Goal: Task Accomplishment & Management: Manage account settings

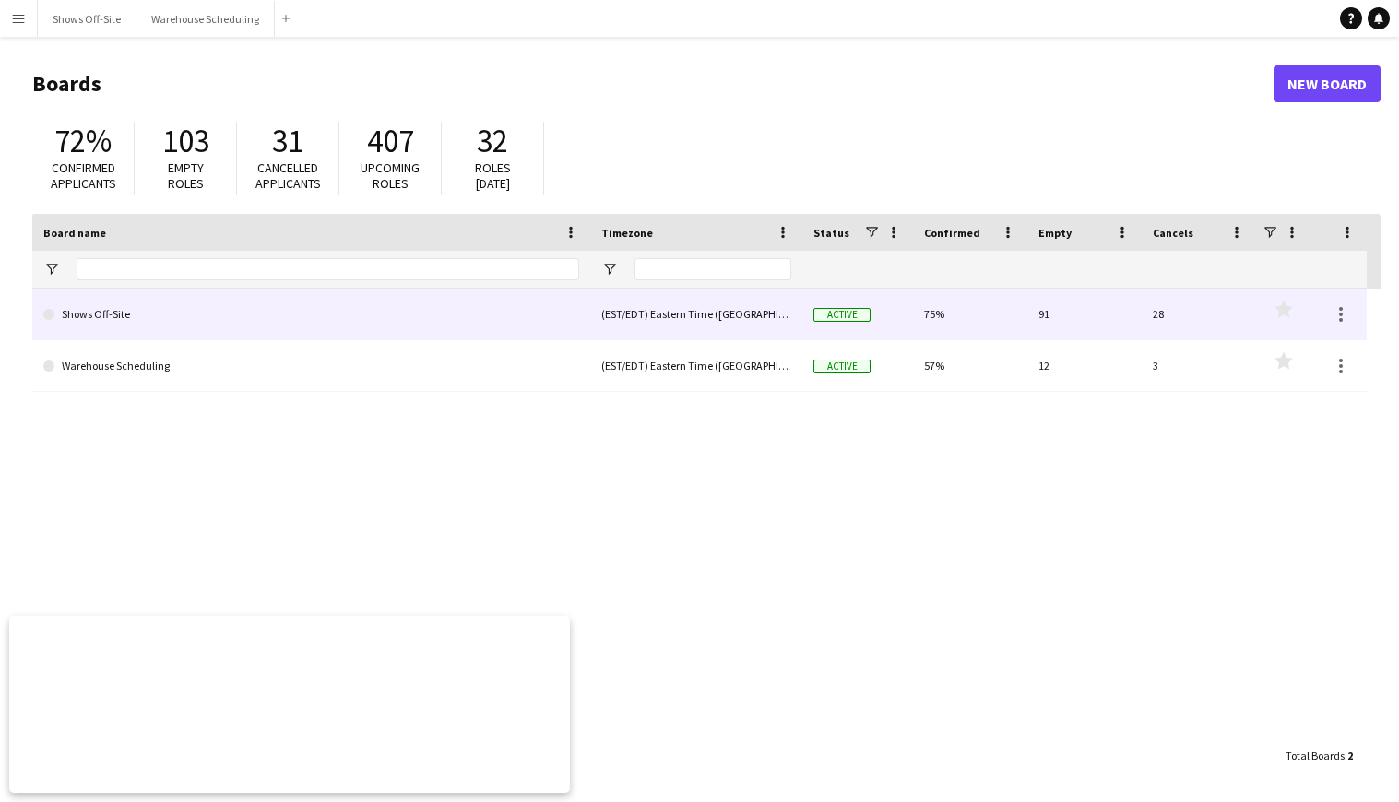
click at [183, 317] on link "Shows Off-Site" at bounding box center [311, 315] width 536 height 52
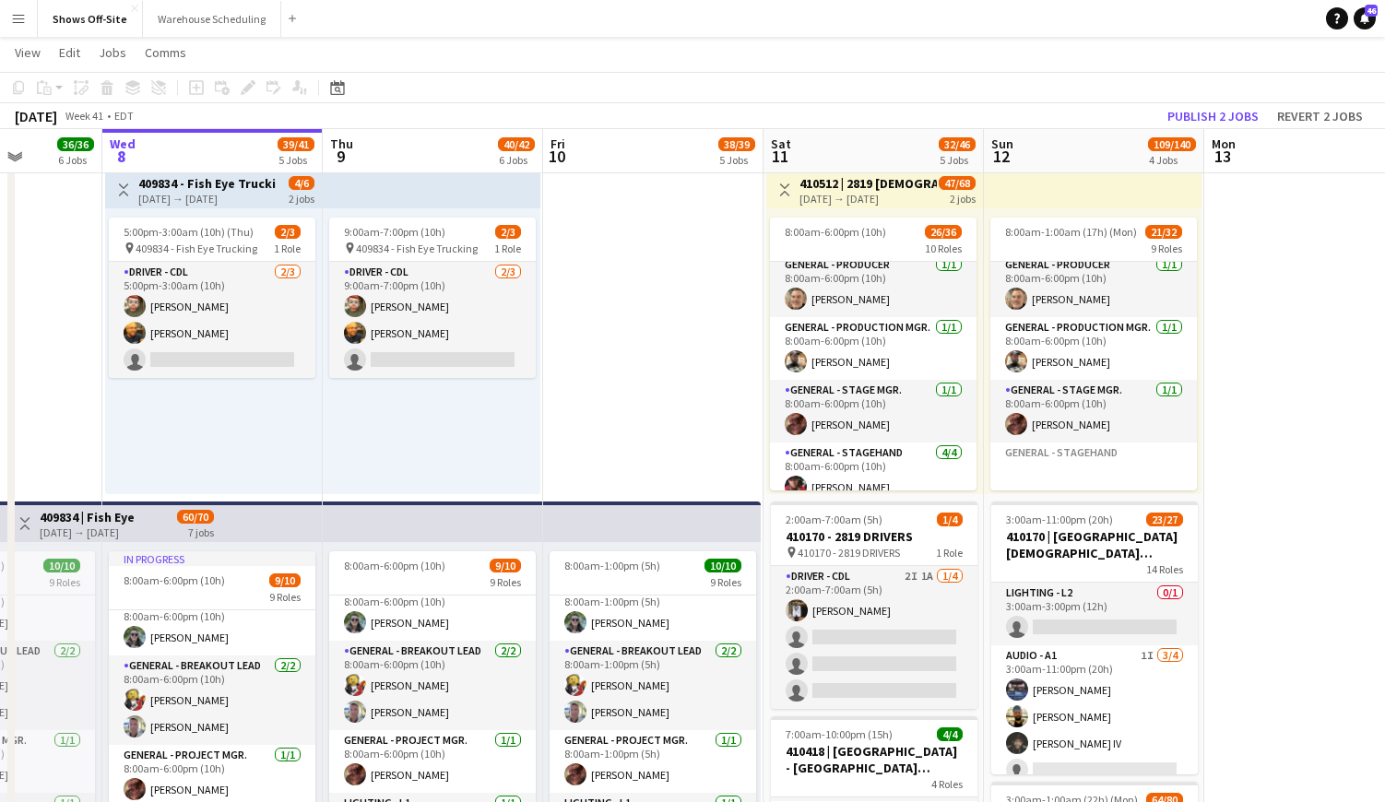
drag, startPoint x: 754, startPoint y: 360, endPoint x: 634, endPoint y: 357, distance: 119.9
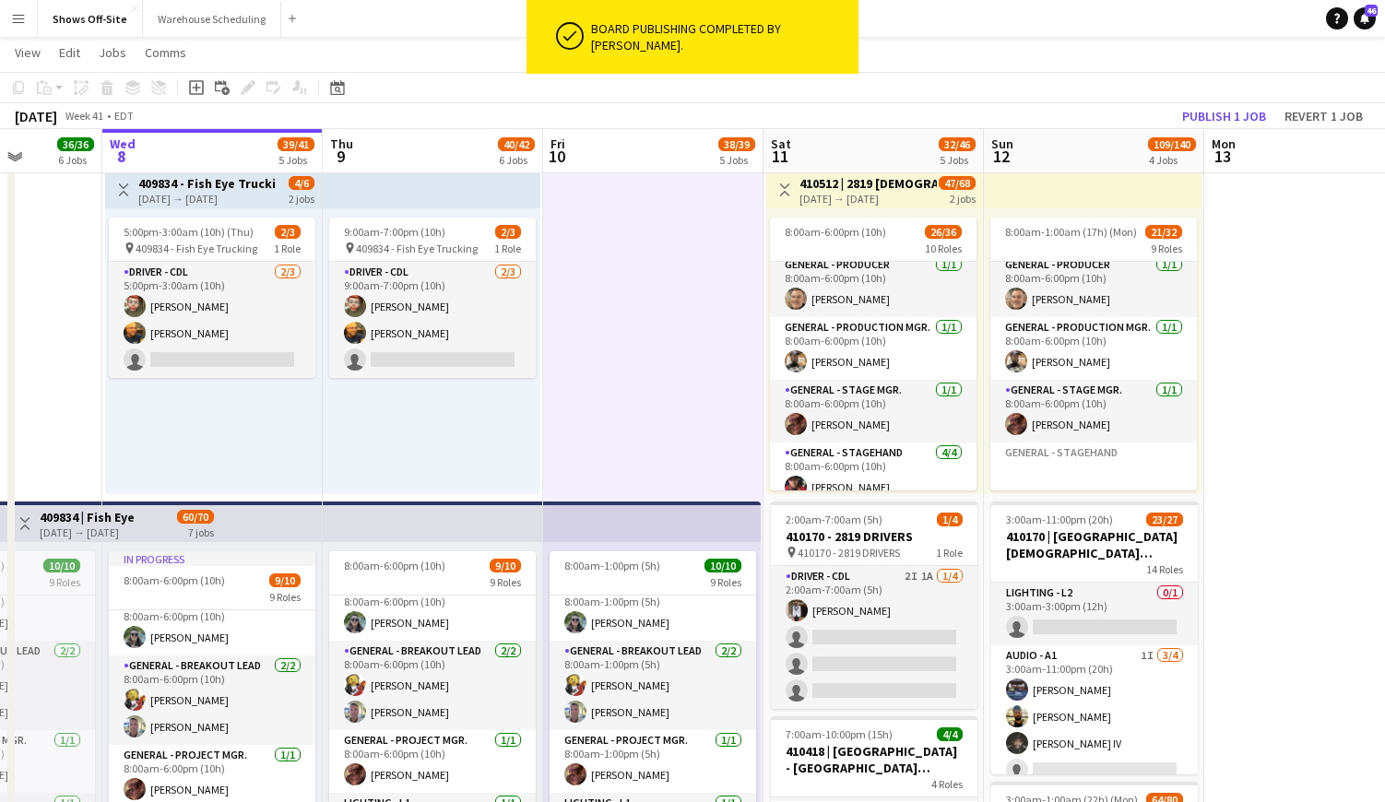
scroll to position [0, 560]
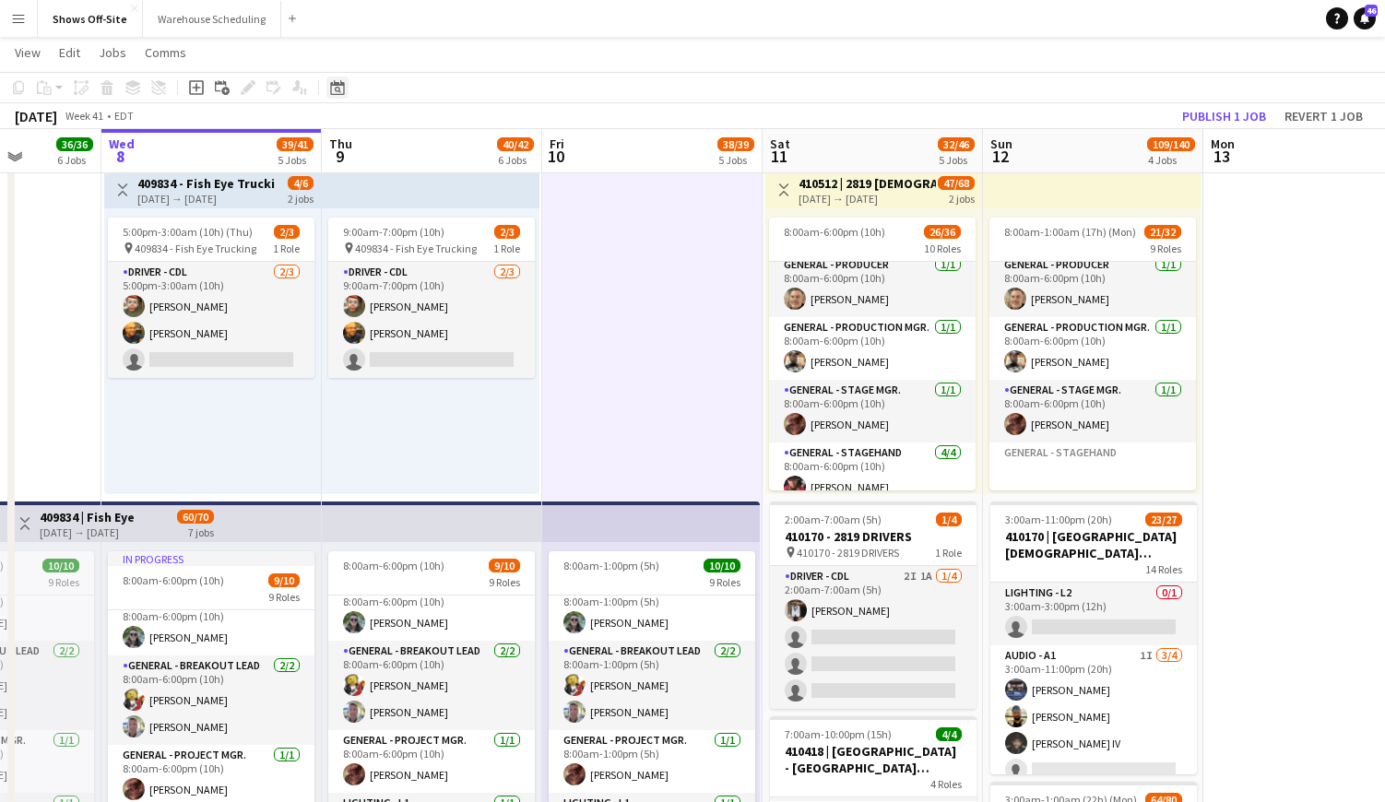
click at [345, 96] on div "Date picker" at bounding box center [337, 88] width 22 height 22
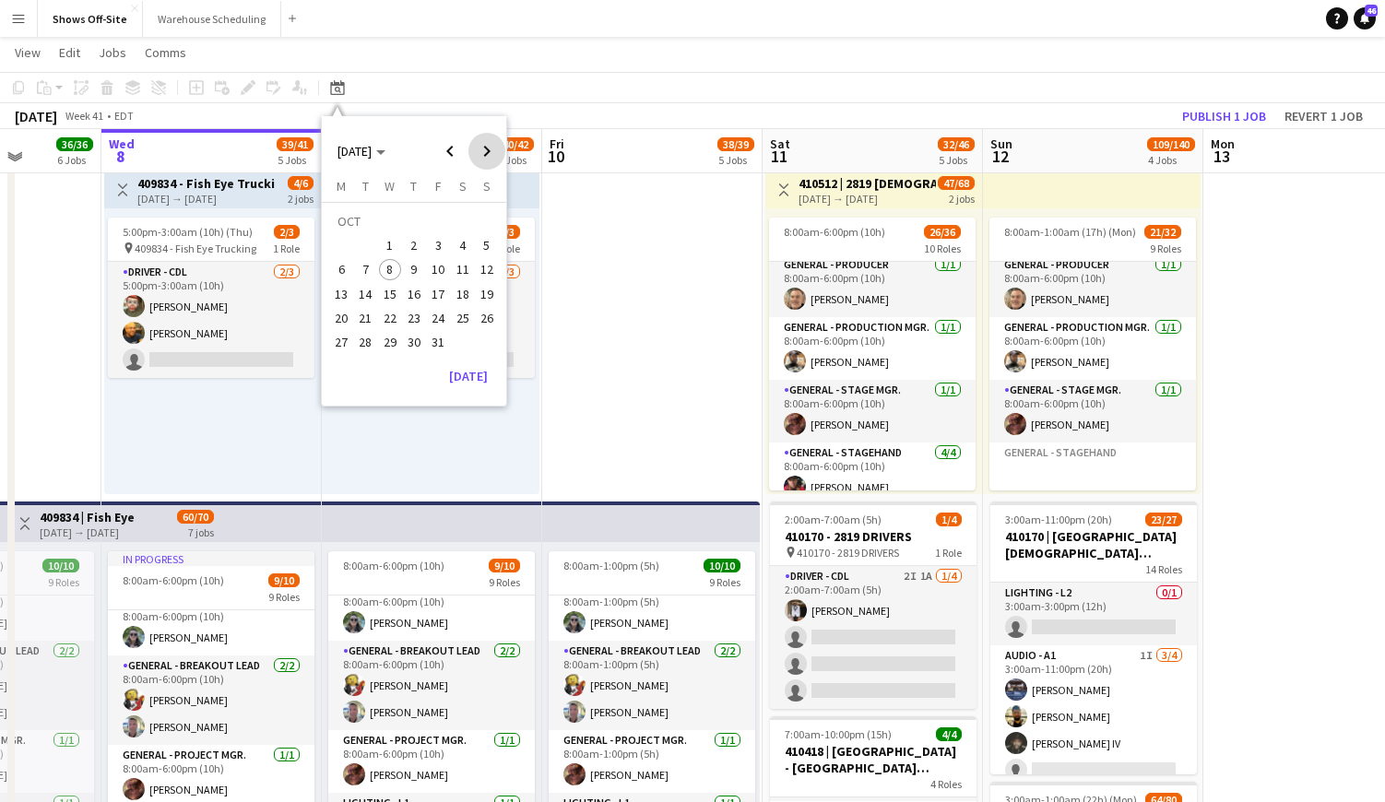
click at [480, 153] on span "Next month" at bounding box center [486, 151] width 37 height 37
click at [362, 274] on span "11" at bounding box center [366, 275] width 22 height 22
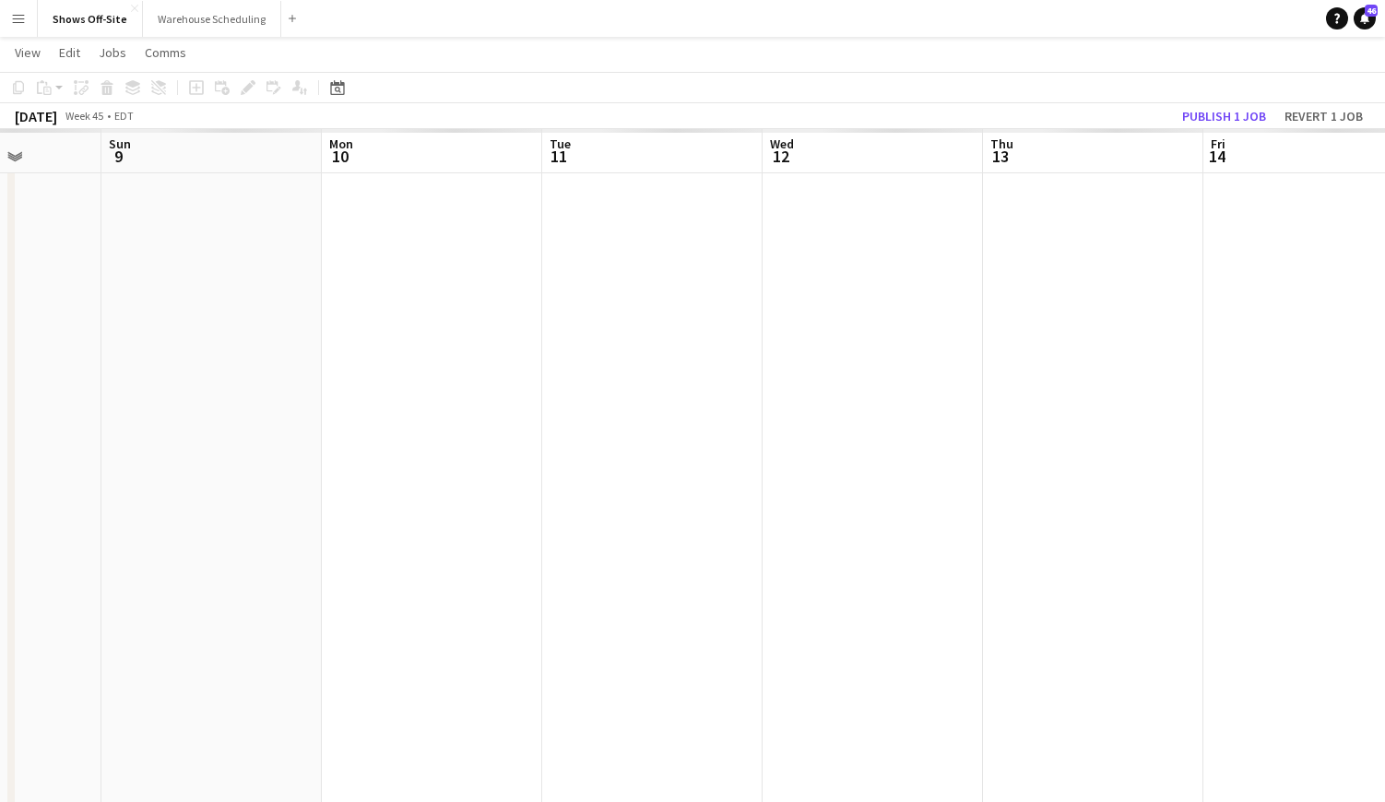
scroll to position [0, 633]
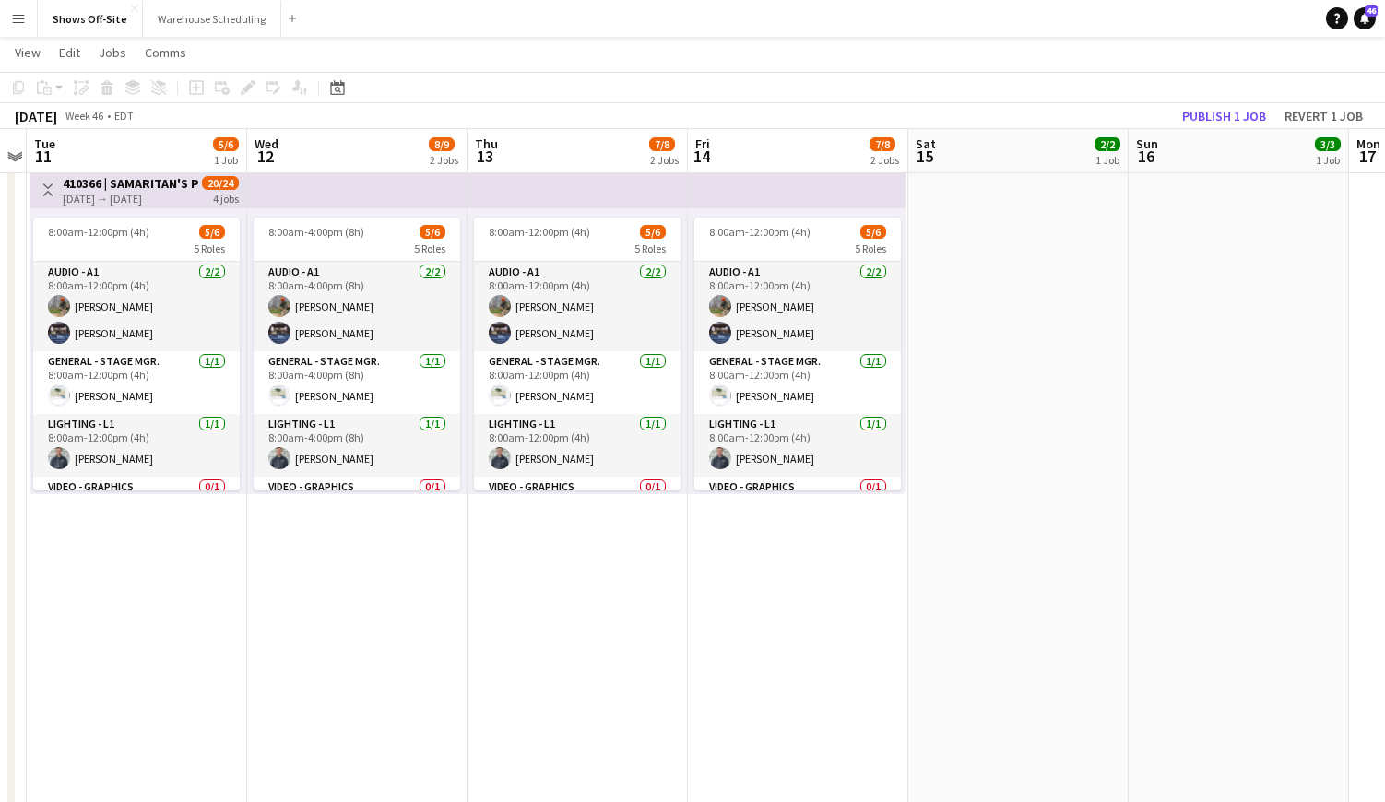
drag, startPoint x: 673, startPoint y: 576, endPoint x: 297, endPoint y: 554, distance: 376.8
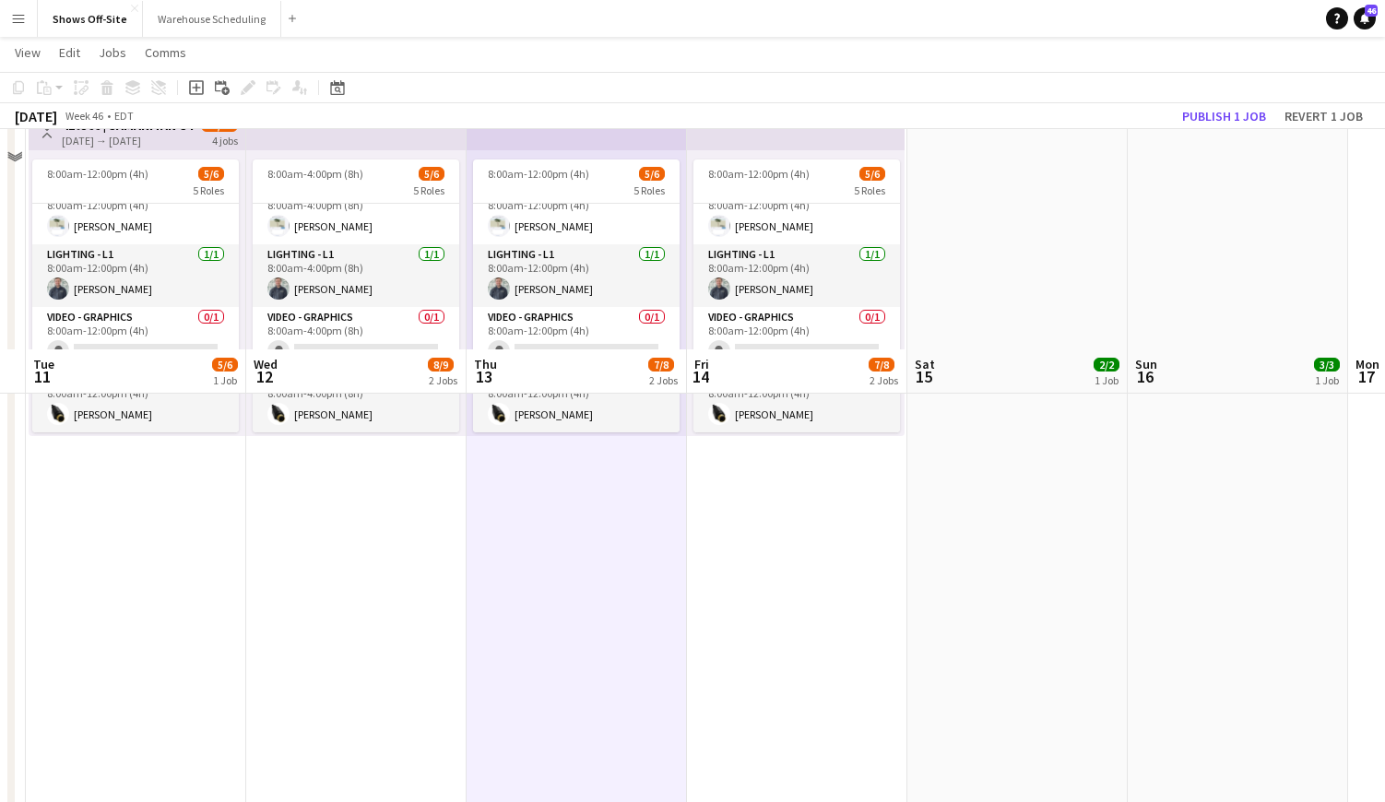
scroll to position [10, 0]
